Goal: Task Accomplishment & Management: Complete application form

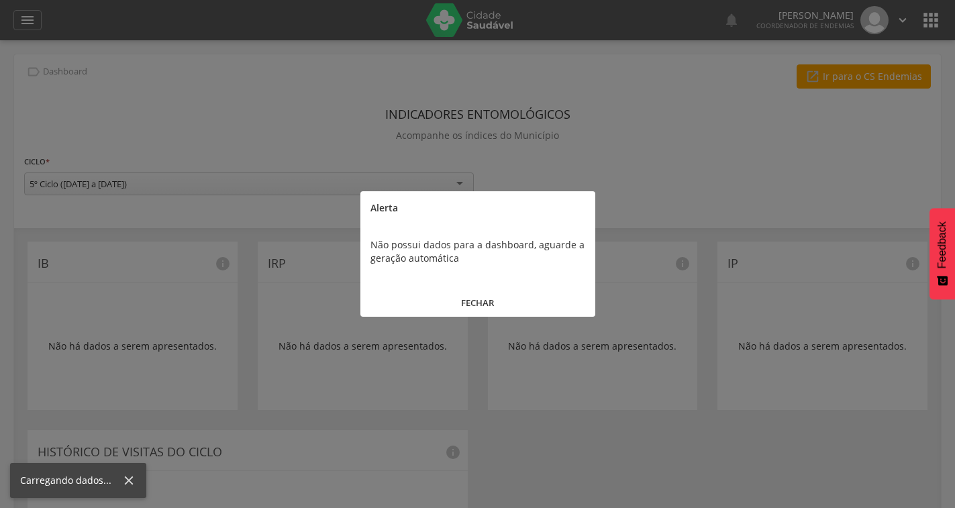
click at [473, 291] on button "FECHAR" at bounding box center [477, 303] width 235 height 29
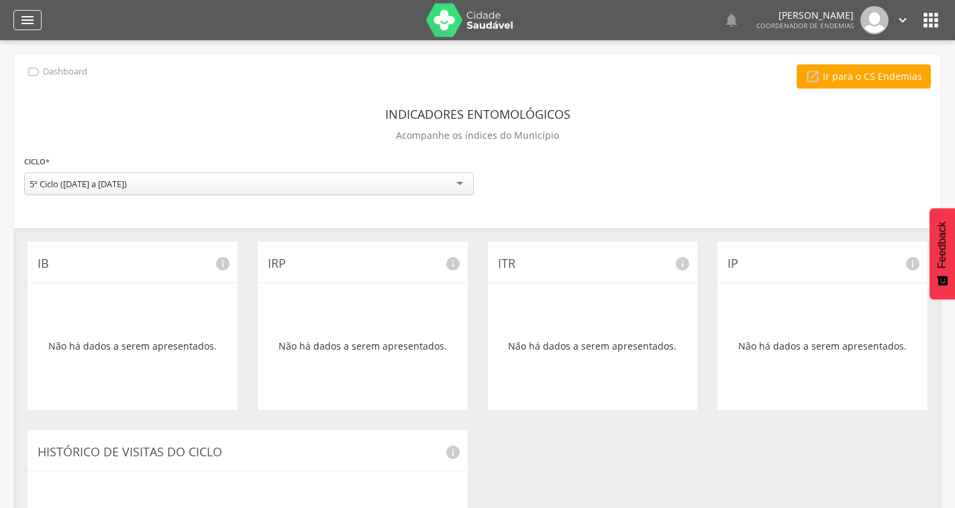
click at [23, 18] on icon "" at bounding box center [27, 20] width 16 height 16
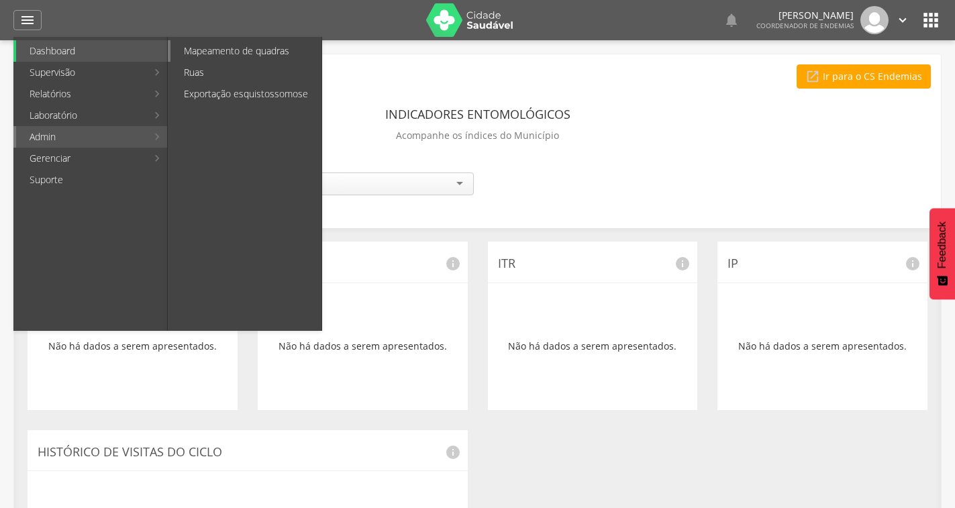
click at [232, 52] on link "Mapeamento de quadras" at bounding box center [246, 50] width 151 height 21
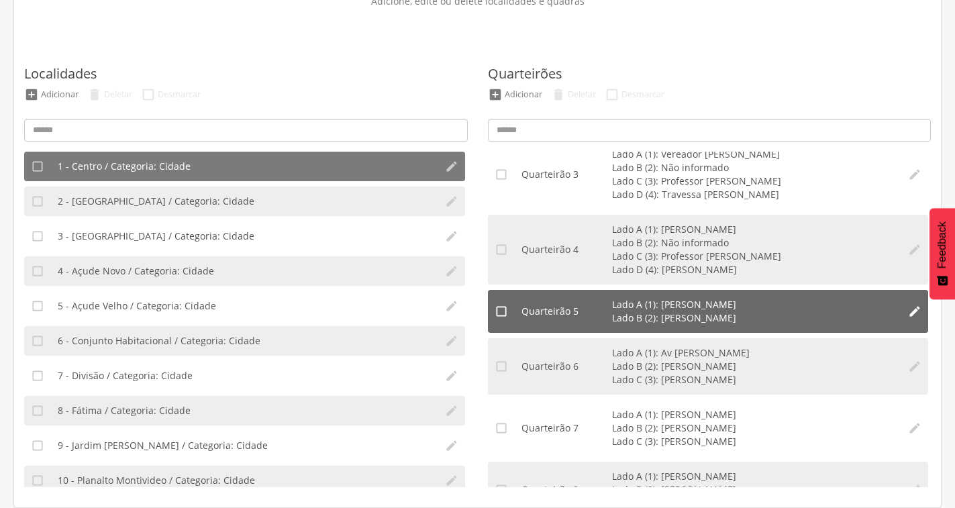
scroll to position [201, 0]
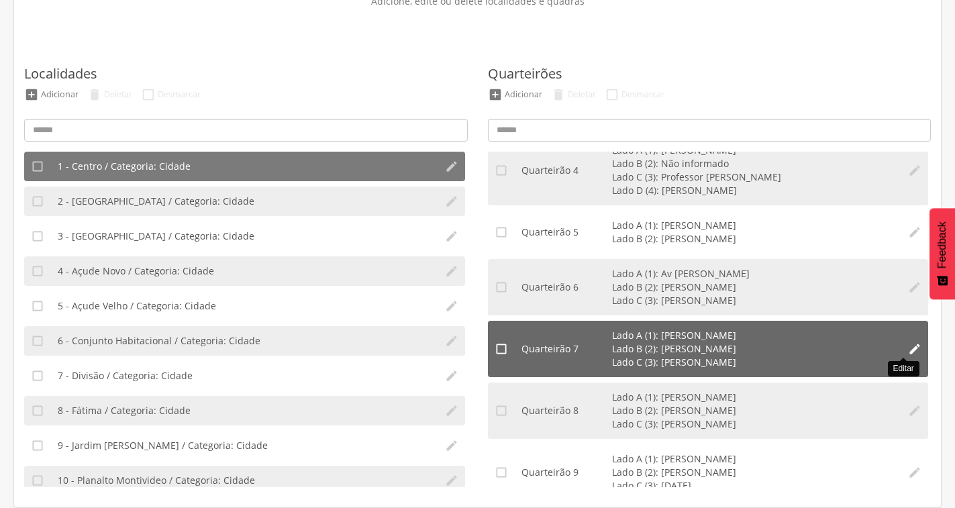
click at [908, 344] on icon "" at bounding box center [914, 348] width 13 height 13
type input "*"
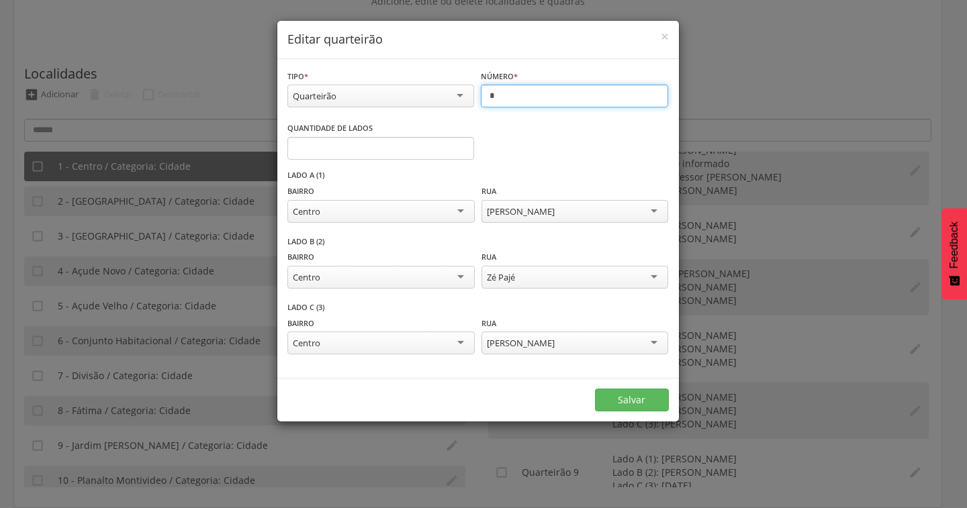
click at [516, 91] on input "*" at bounding box center [574, 96] width 187 height 23
type input "*"
click at [610, 395] on button "Salvar" at bounding box center [632, 400] width 74 height 23
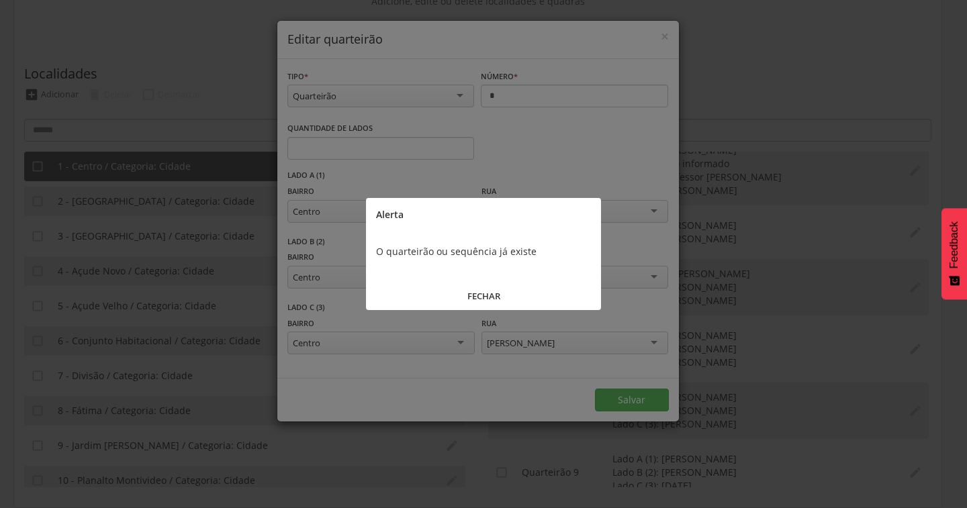
click at [487, 289] on button "FECHAR" at bounding box center [483, 296] width 235 height 29
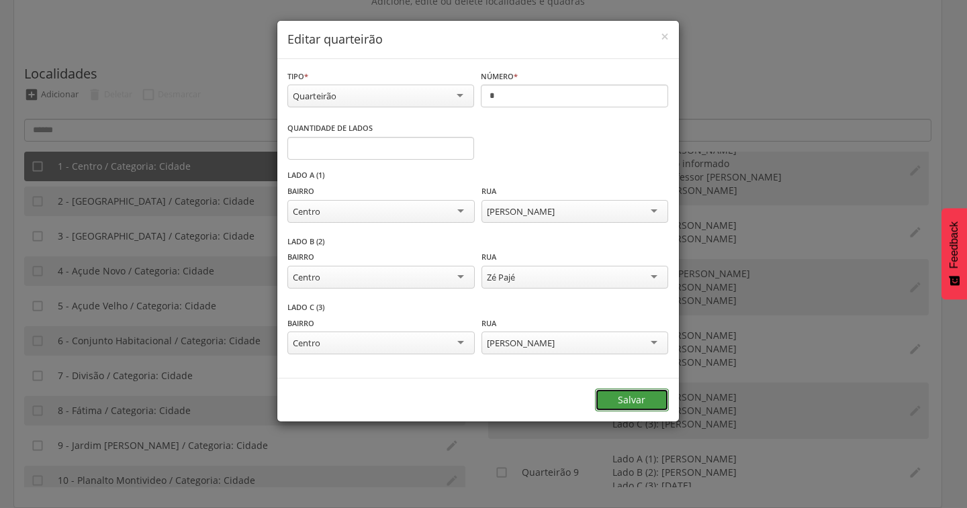
click at [636, 394] on button "Salvar" at bounding box center [632, 400] width 74 height 23
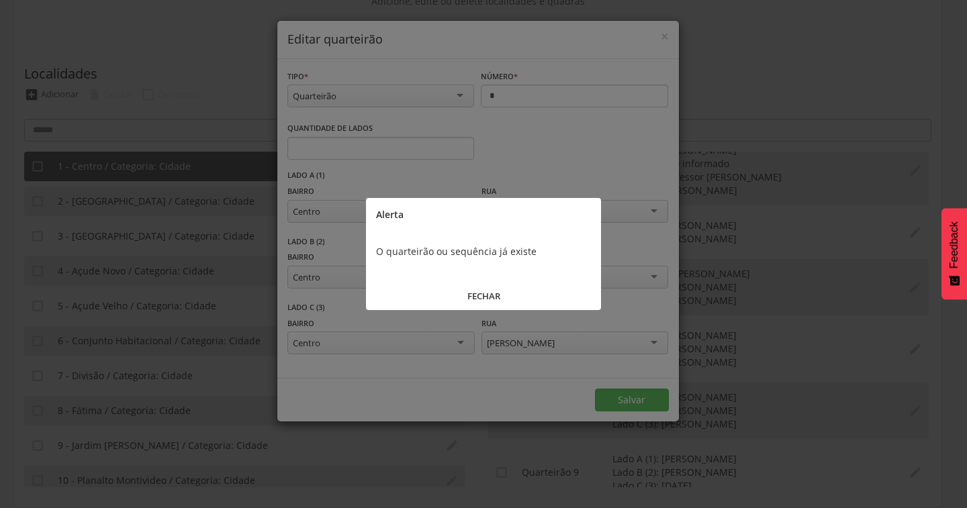
click at [475, 293] on button "FECHAR" at bounding box center [483, 296] width 235 height 29
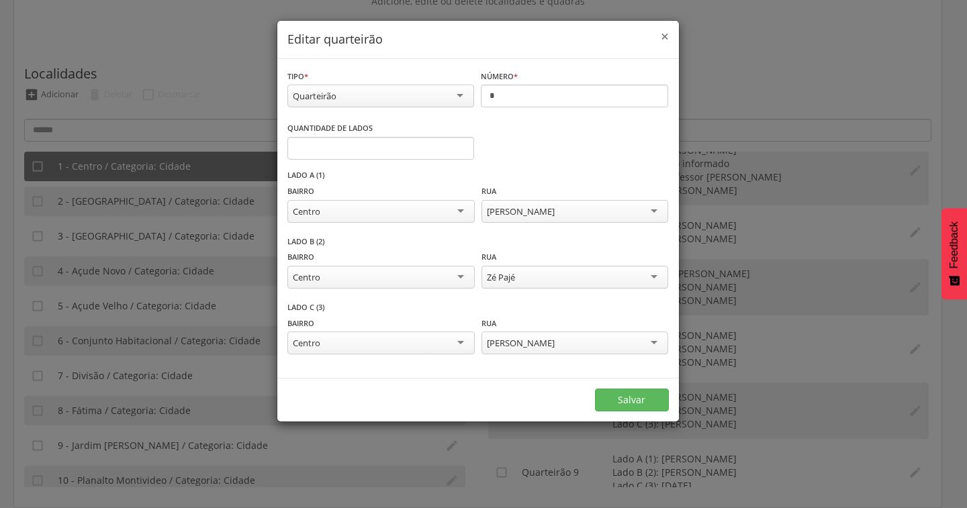
click at [664, 32] on span "×" at bounding box center [665, 36] width 8 height 19
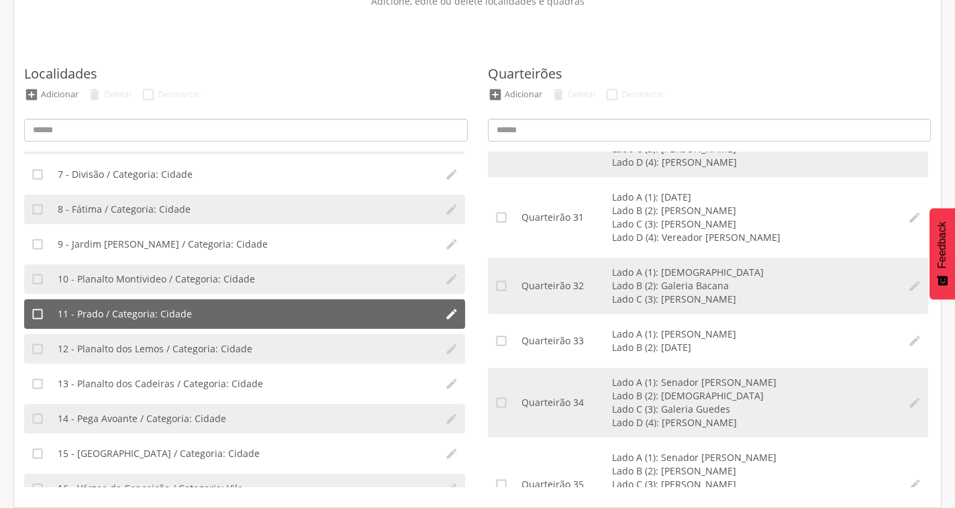
click at [142, 316] on span "11 - Prado / Categoria: Cidade" at bounding box center [125, 313] width 134 height 13
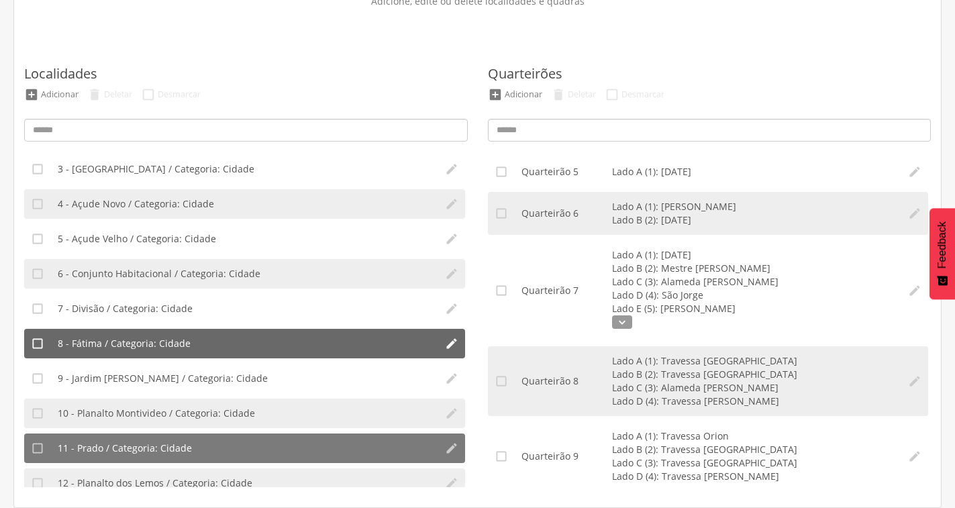
scroll to position [0, 0]
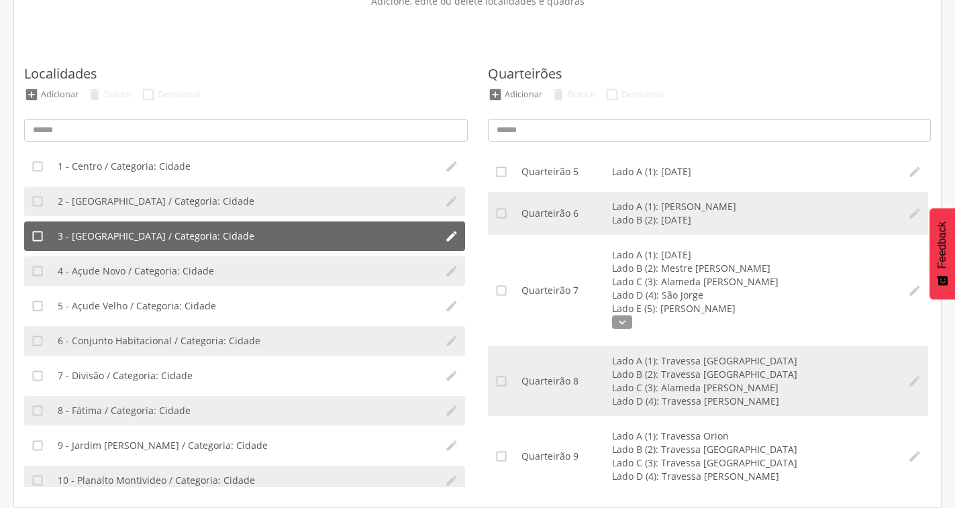
click at [247, 242] on li "3 - [GEOGRAPHIC_DATA] / Categoria: Cidade" at bounding box center [244, 237] width 387 height 30
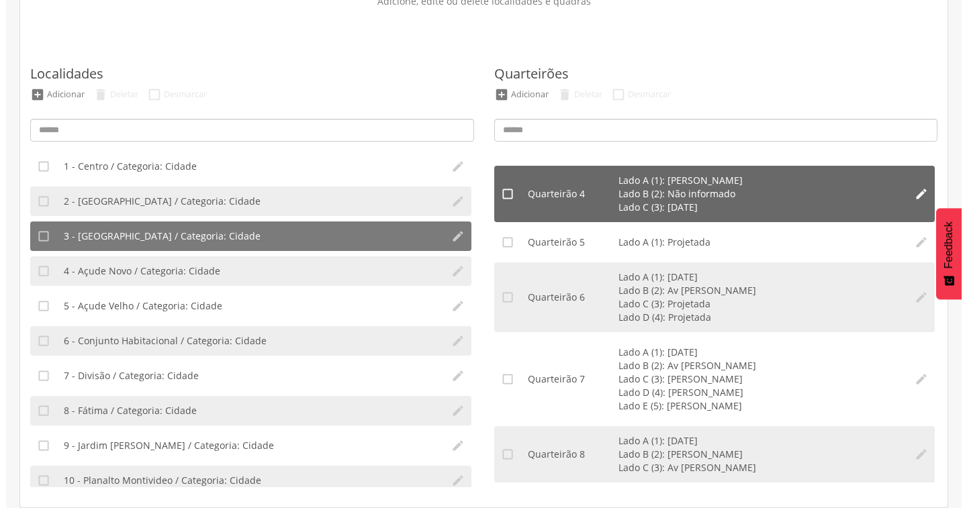
scroll to position [105, 0]
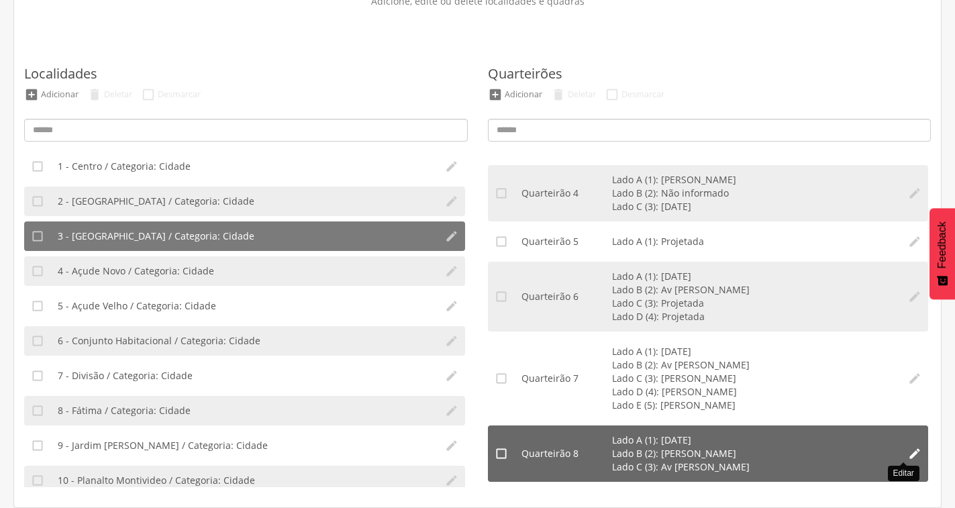
click at [908, 453] on icon "" at bounding box center [914, 453] width 13 height 13
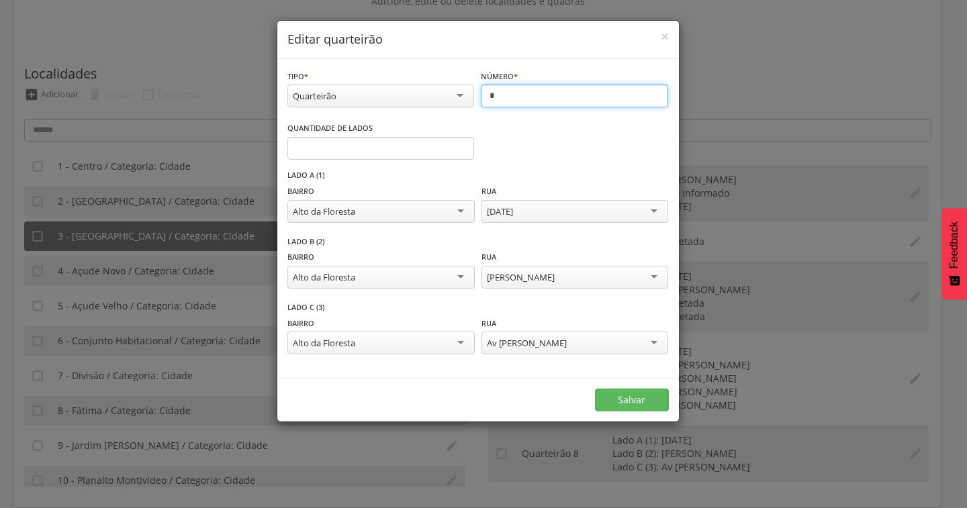
click at [559, 92] on input "*" at bounding box center [574, 96] width 187 height 23
click at [636, 397] on button "Salvar" at bounding box center [632, 400] width 74 height 23
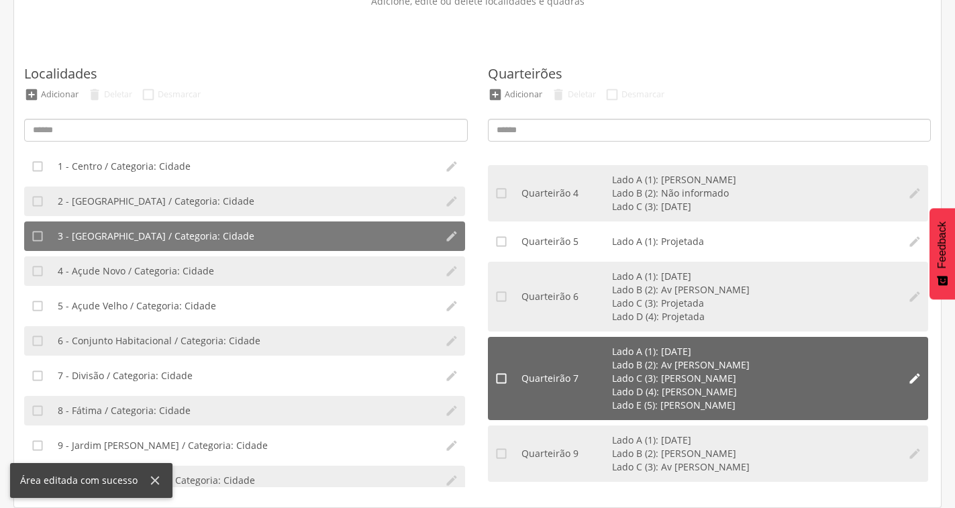
click at [908, 377] on icon "" at bounding box center [914, 378] width 13 height 13
type input "*"
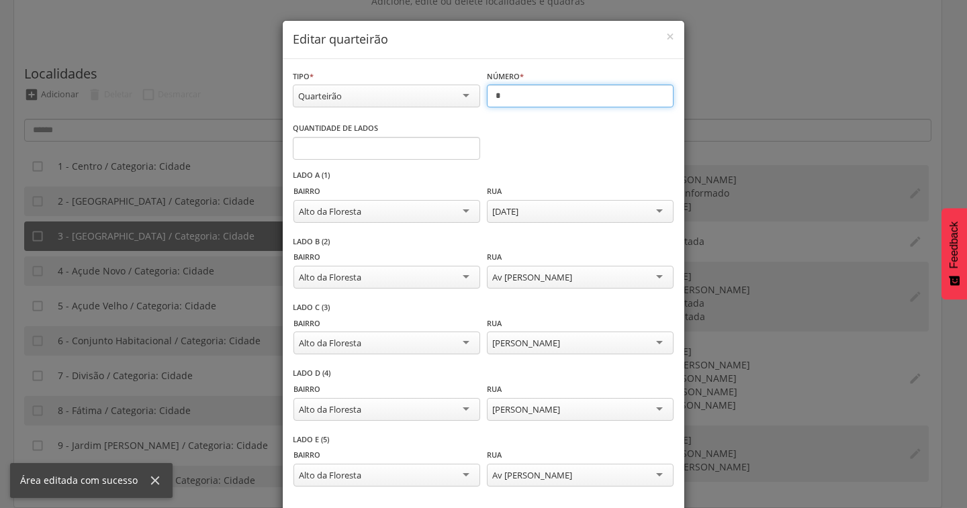
click at [499, 93] on input "*" at bounding box center [580, 96] width 187 height 23
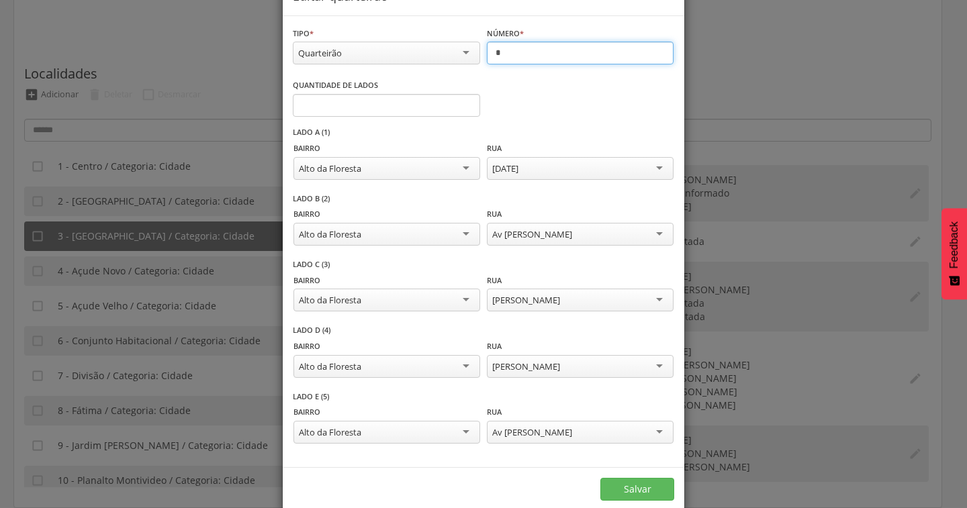
scroll to position [66, 0]
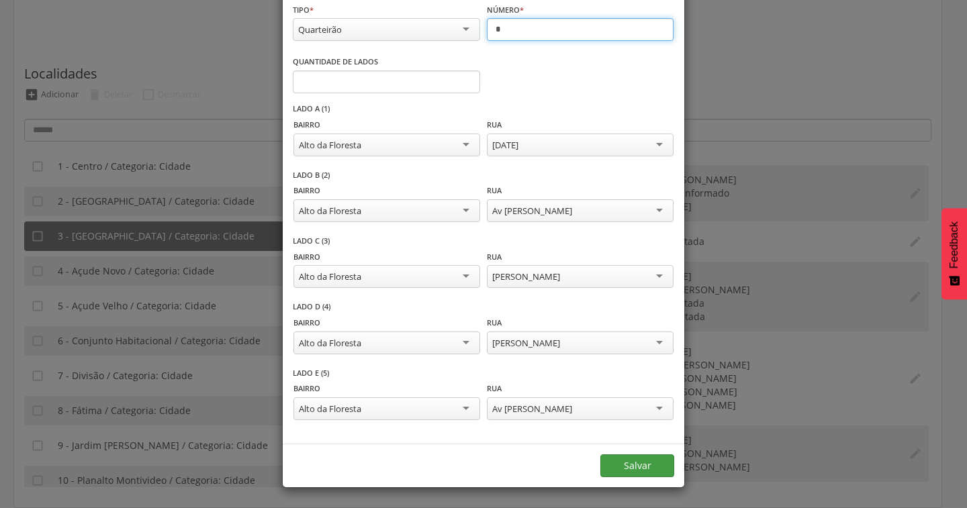
type input "*"
click at [653, 462] on button "Salvar" at bounding box center [637, 465] width 74 height 23
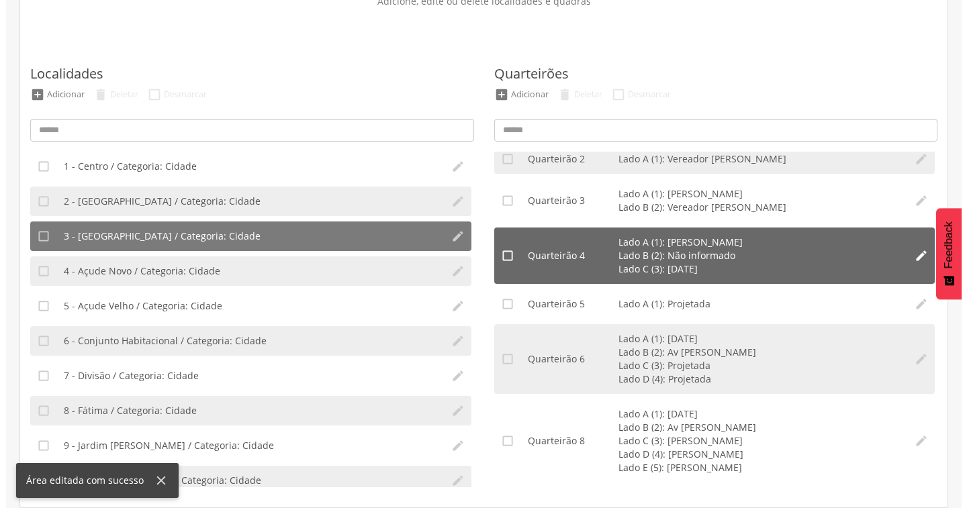
scroll to position [105, 0]
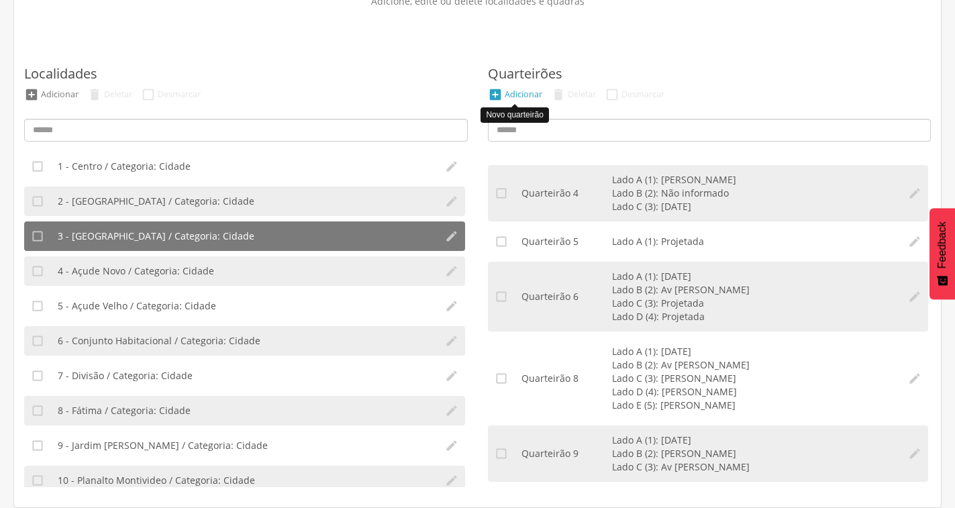
click at [500, 93] on div "" at bounding box center [495, 94] width 15 height 15
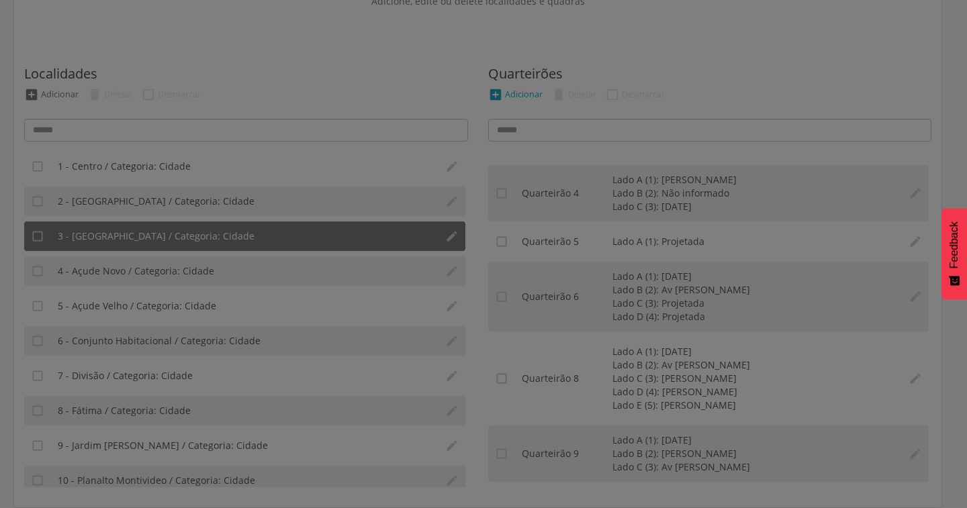
scroll to position [0, 0]
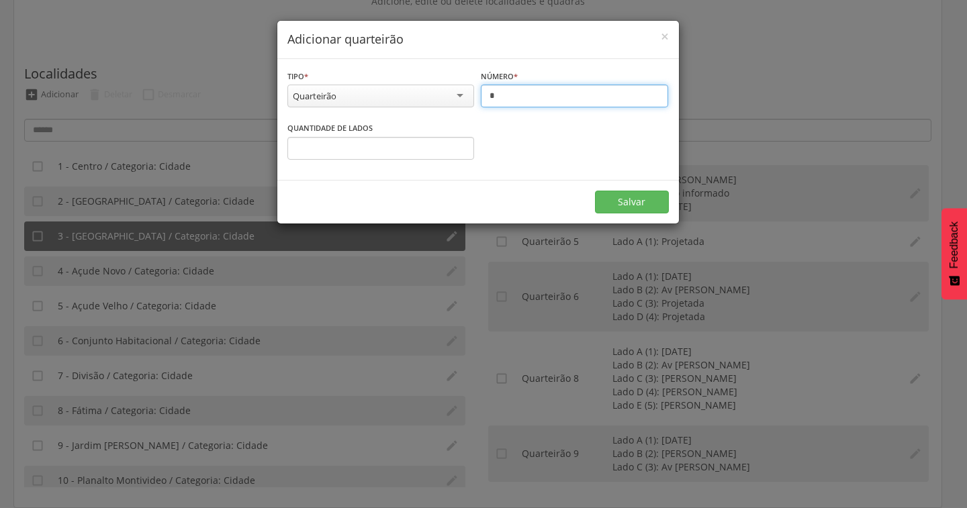
click at [500, 94] on input "*" at bounding box center [574, 96] width 187 height 23
type input "*"
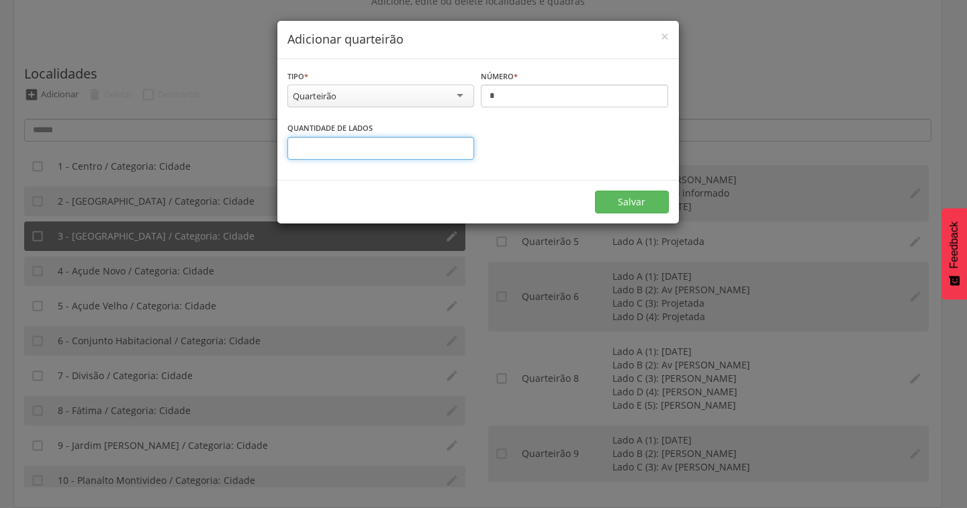
click at [446, 148] on input "*" at bounding box center [380, 148] width 187 height 23
click at [459, 145] on input "*" at bounding box center [380, 148] width 187 height 23
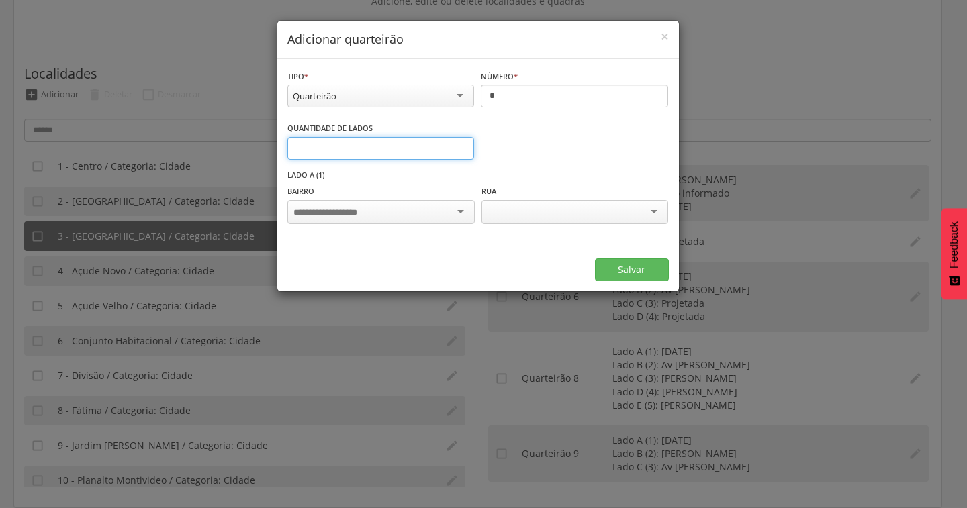
click at [459, 145] on input "*" at bounding box center [380, 148] width 187 height 23
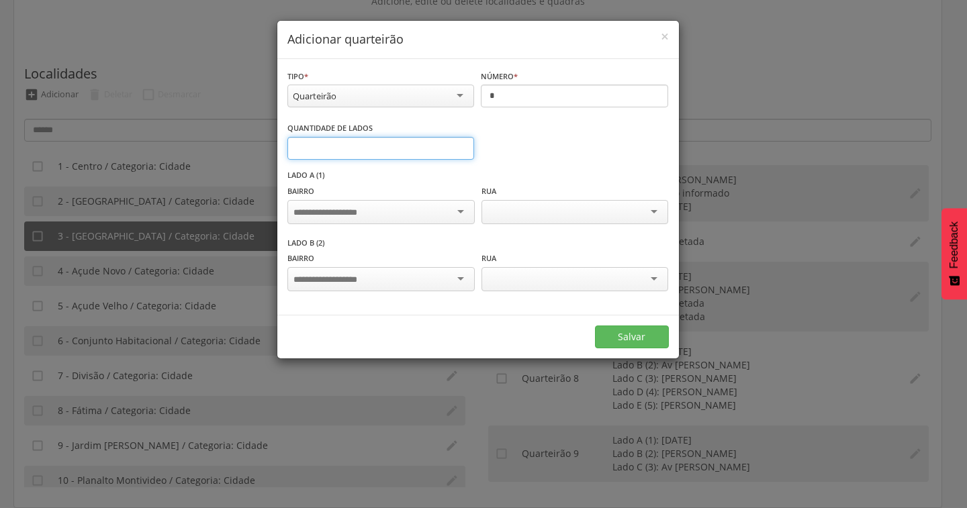
type input "*"
click at [459, 145] on input "*" at bounding box center [380, 148] width 187 height 23
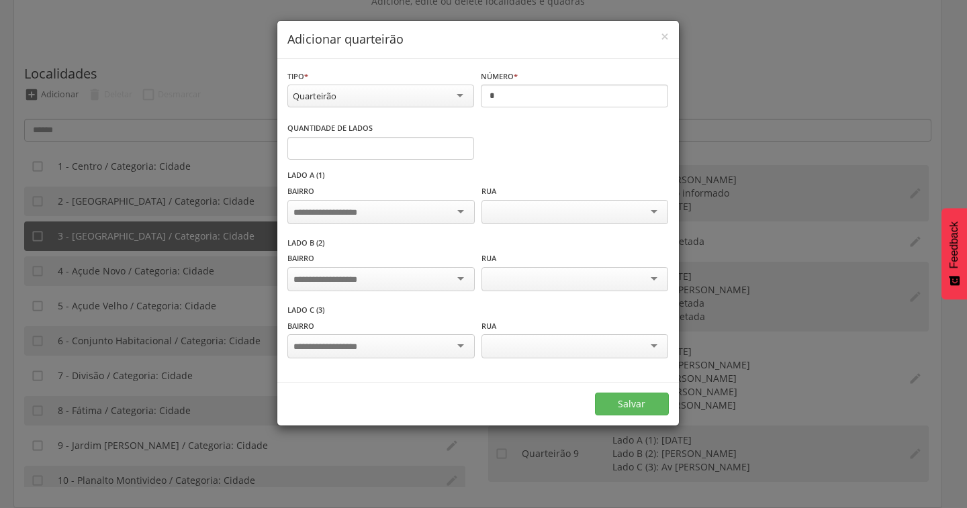
click at [448, 207] on div at bounding box center [380, 212] width 187 height 24
click at [575, 211] on div at bounding box center [574, 212] width 187 height 24
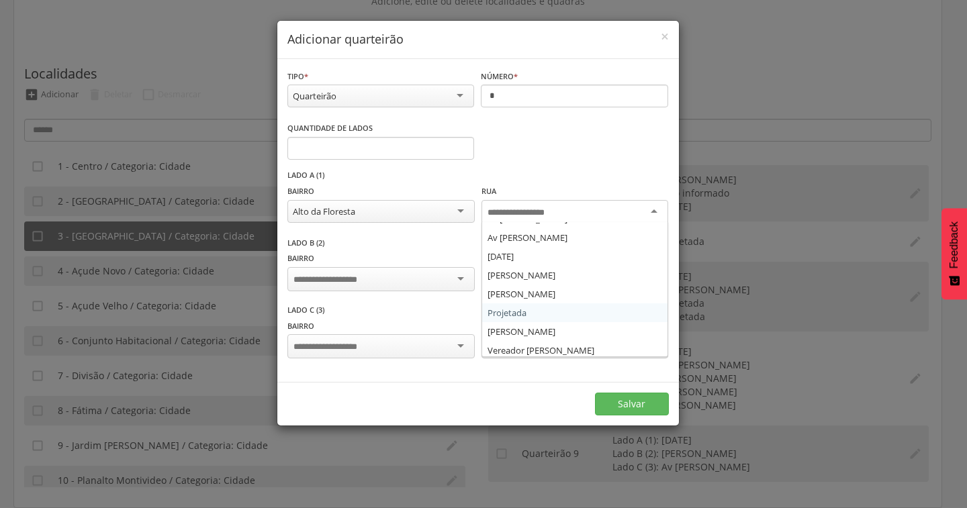
scroll to position [16, 0]
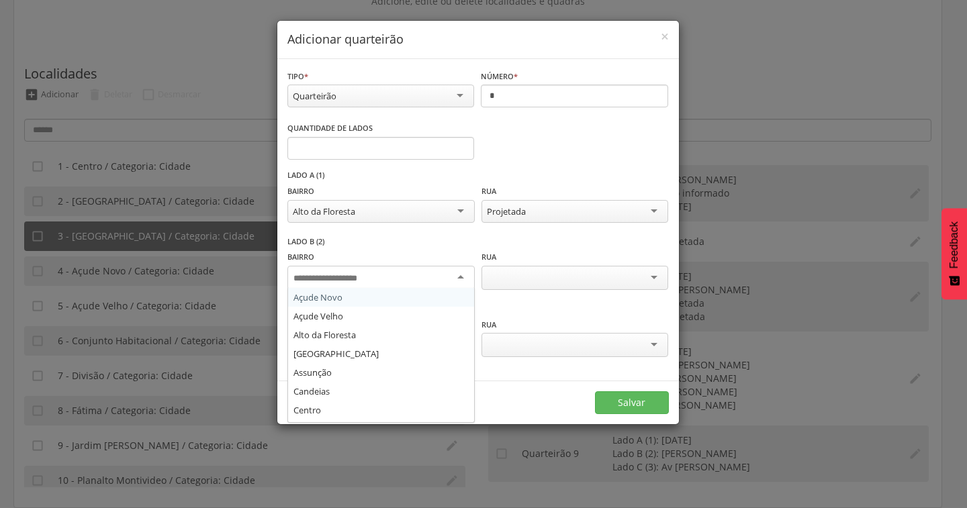
click at [415, 266] on div at bounding box center [380, 278] width 187 height 24
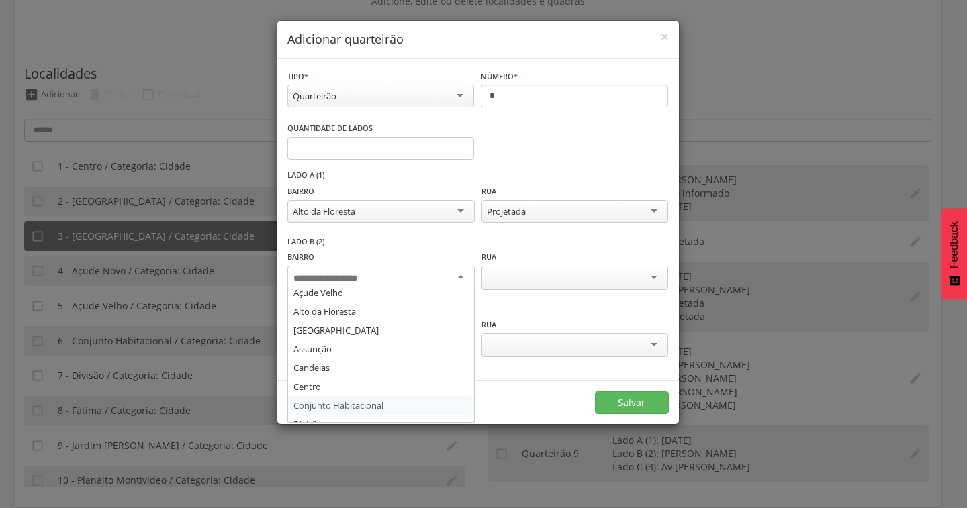
scroll to position [0, 0]
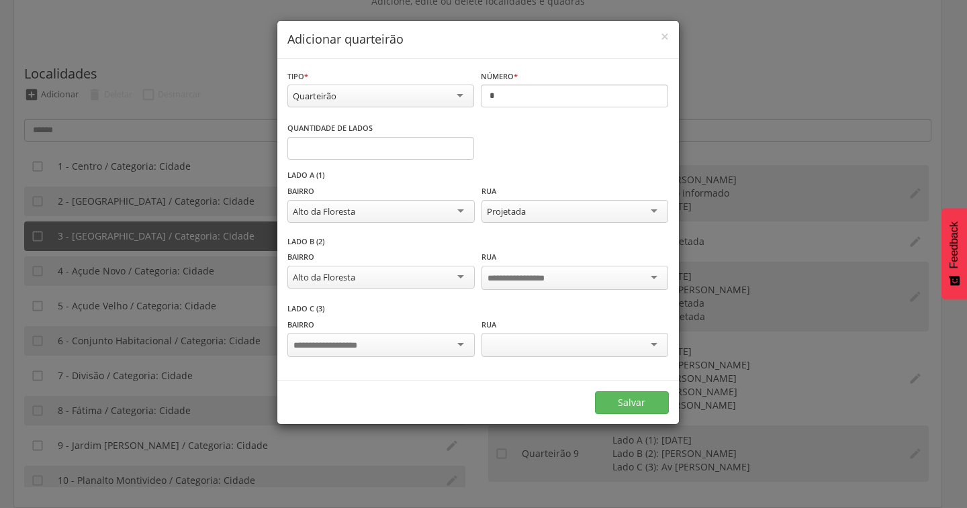
click at [571, 283] on div at bounding box center [574, 278] width 187 height 24
click at [441, 350] on div at bounding box center [380, 344] width 187 height 24
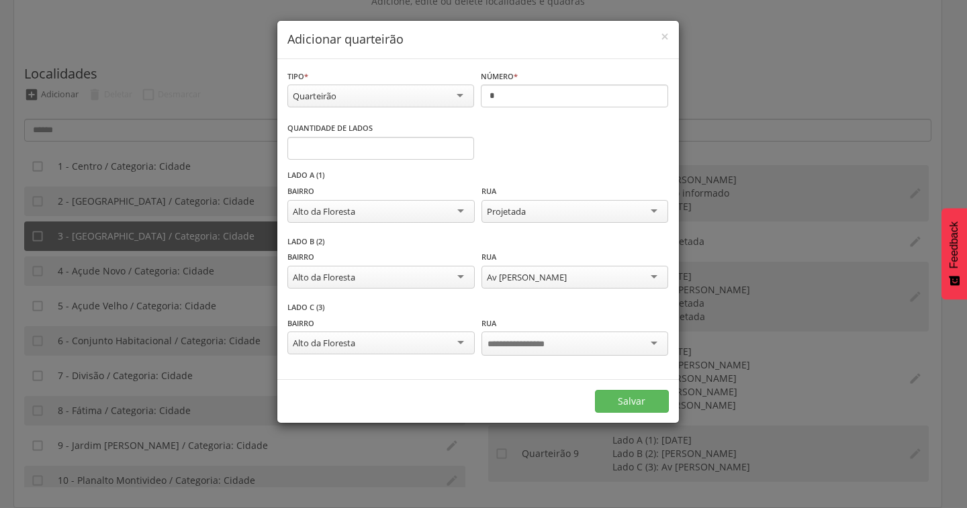
drag, startPoint x: 412, startPoint y: 401, endPoint x: 418, endPoint y: 397, distance: 7.8
click at [617, 349] on div at bounding box center [574, 344] width 187 height 24
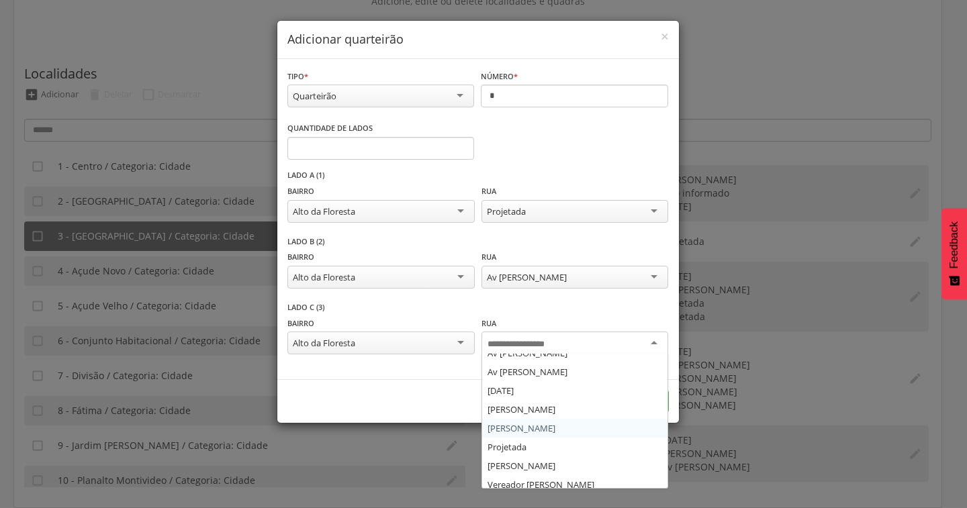
scroll to position [16, 0]
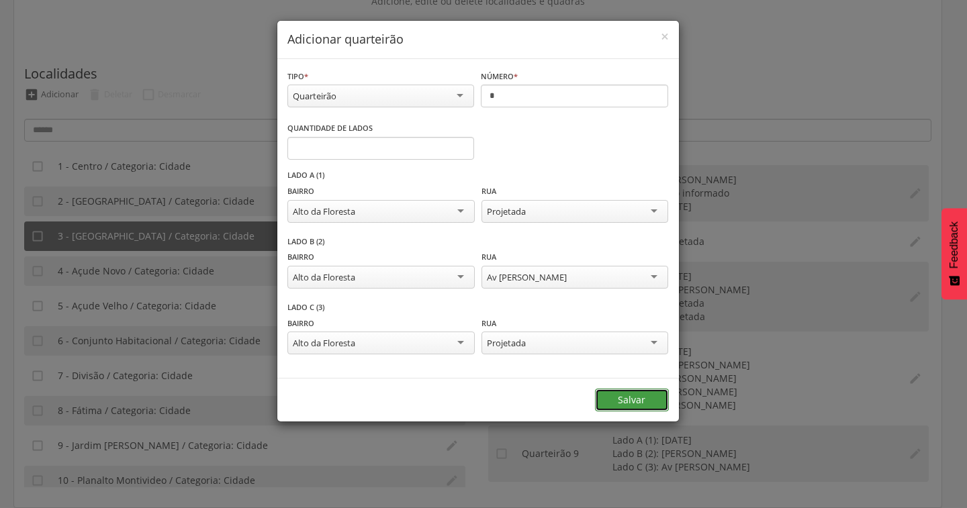
click at [628, 393] on button "Salvar" at bounding box center [632, 400] width 74 height 23
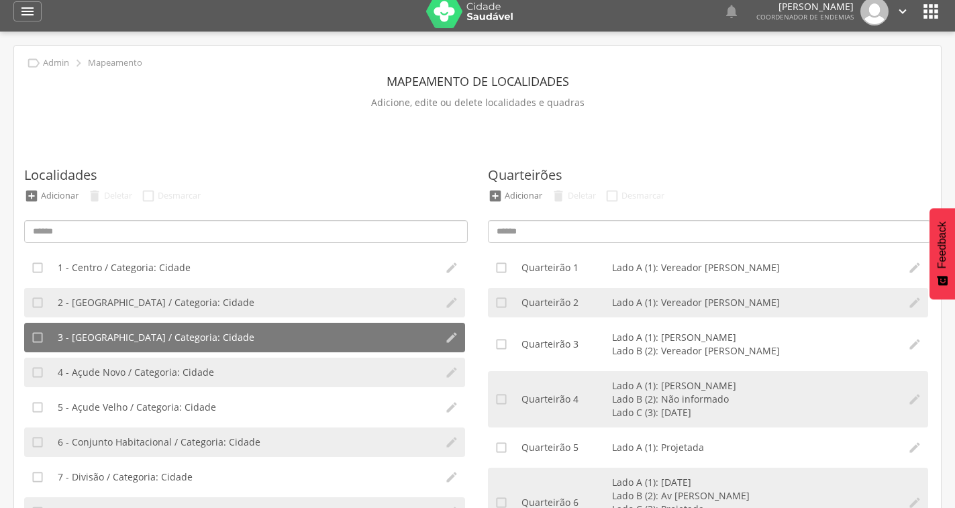
scroll to position [0, 0]
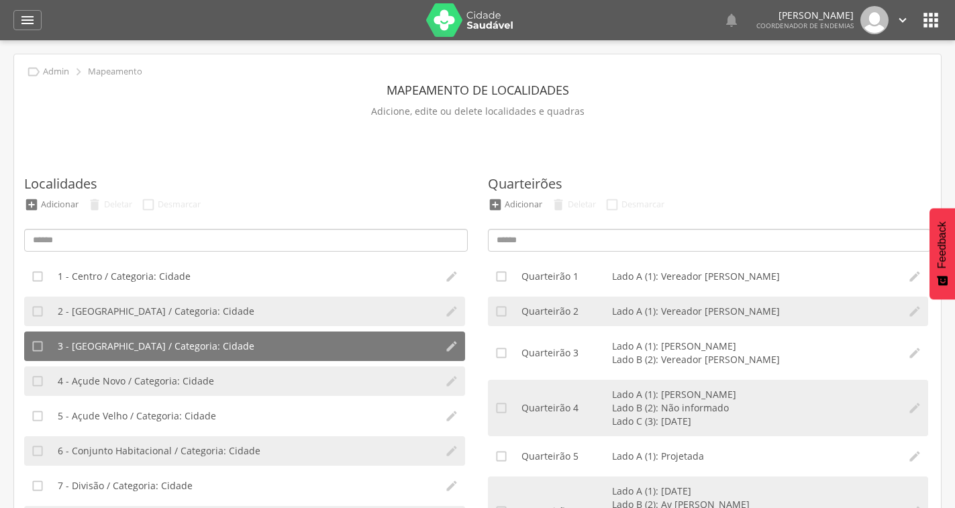
click at [934, 25] on icon "" at bounding box center [930, 19] width 21 height 21
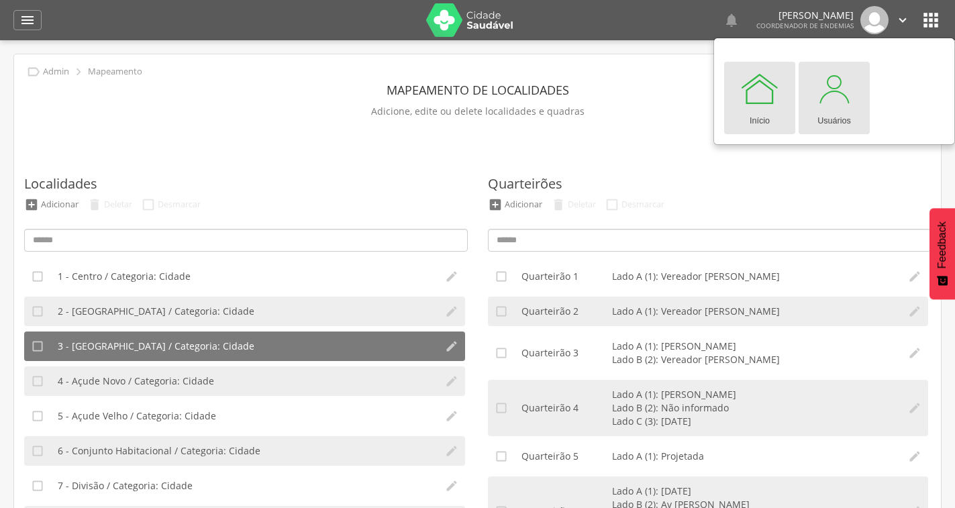
click at [840, 91] on div at bounding box center [834, 88] width 40 height 40
